Goal: Task Accomplishment & Management: Complete application form

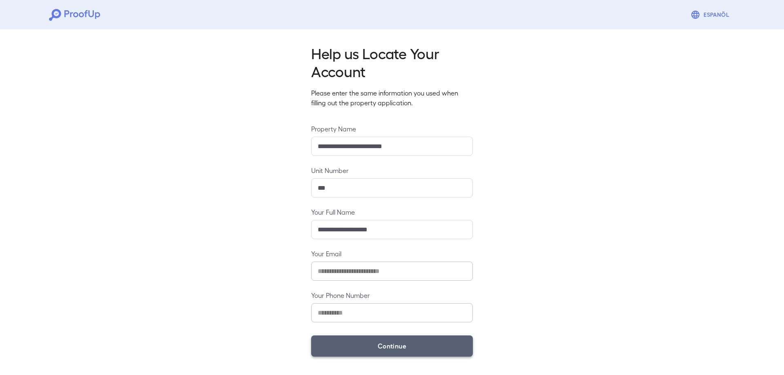
click at [405, 347] on button "Continue" at bounding box center [392, 346] width 162 height 21
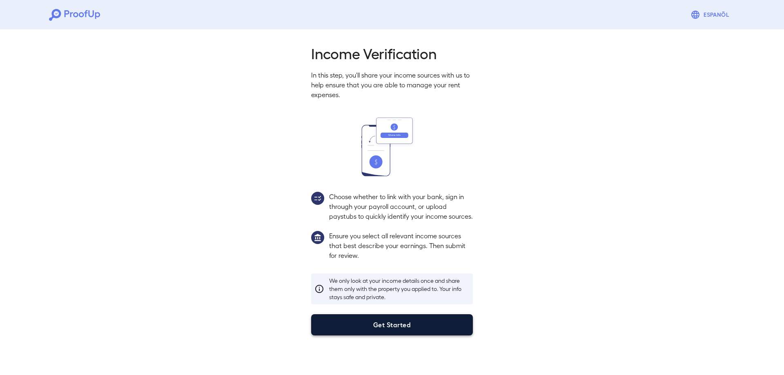
click at [403, 336] on button "Get Started" at bounding box center [392, 324] width 162 height 21
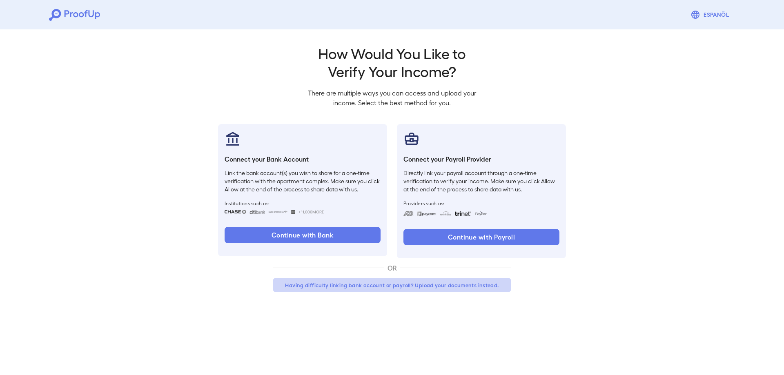
click at [385, 285] on button "Having difficulty linking bank account or payroll? Upload your documents instea…" at bounding box center [392, 285] width 238 height 15
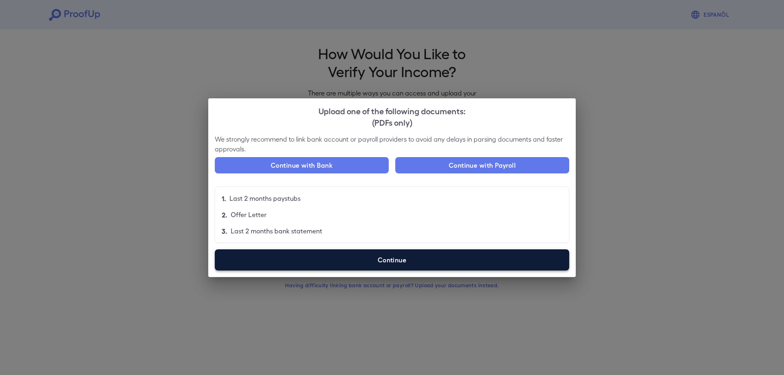
click at [354, 262] on label "Continue" at bounding box center [392, 259] width 354 height 21
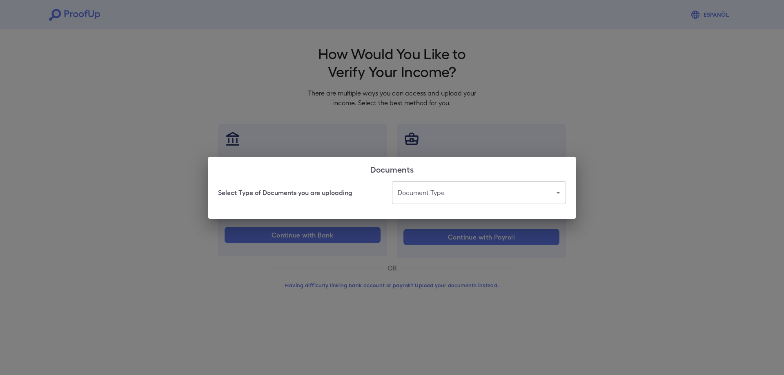
click at [462, 190] on body "Espanõl Go back How Would You Like to Verify Your Income? There are multiple wa…" at bounding box center [392, 156] width 784 height 312
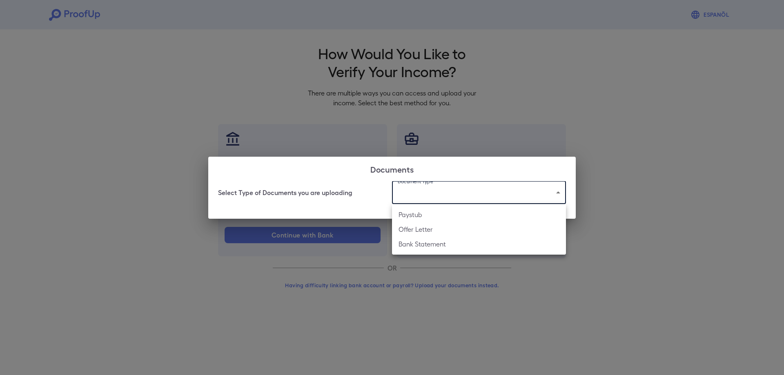
click at [448, 251] on li "Bank Statement" at bounding box center [479, 244] width 174 height 15
type input "**********"
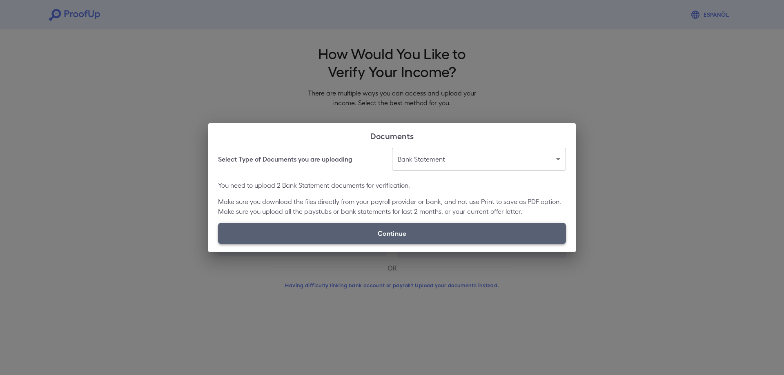
click at [404, 236] on label "Continue" at bounding box center [392, 233] width 348 height 21
click at [218, 244] on input "Continue" at bounding box center [218, 244] width 0 height 0
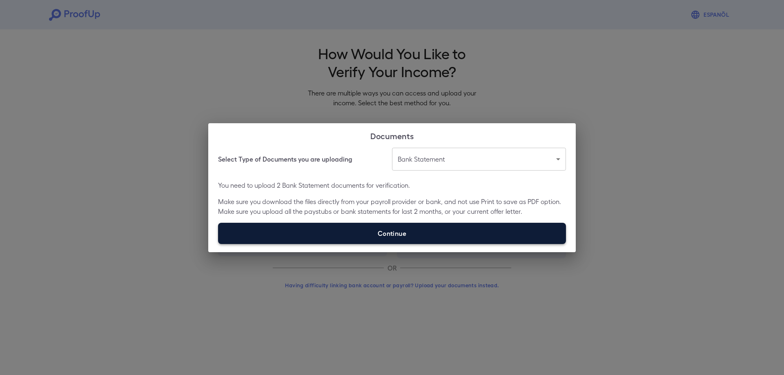
click at [398, 236] on label "Continue" at bounding box center [392, 233] width 348 height 21
click at [218, 244] on input "Continue" at bounding box center [218, 244] width 0 height 0
type input "**********"
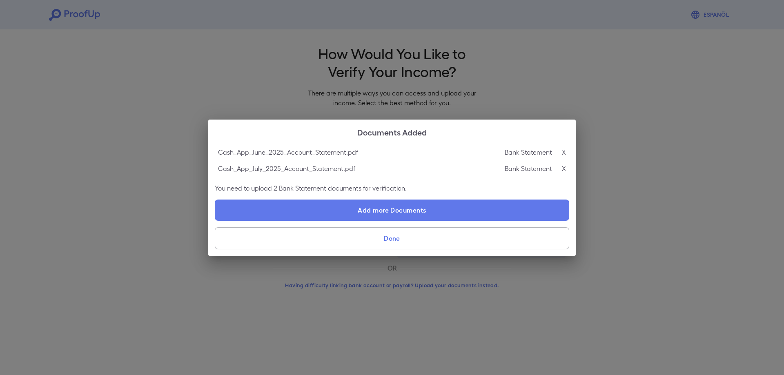
click at [398, 242] on button "Done" at bounding box center [392, 238] width 354 height 22
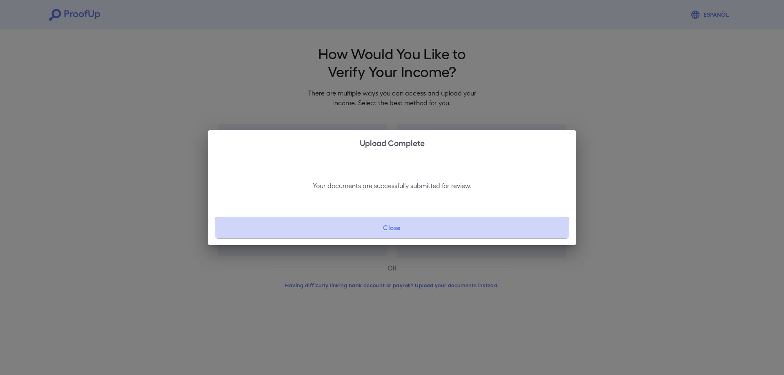
click at [393, 227] on button "Close" at bounding box center [392, 228] width 354 height 22
